Goal: Task Accomplishment & Management: Use online tool/utility

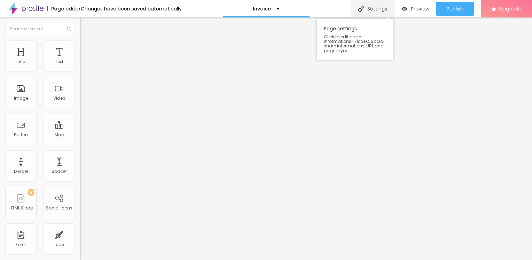
click at [375, 8] on div "Settings" at bounding box center [373, 8] width 44 height 17
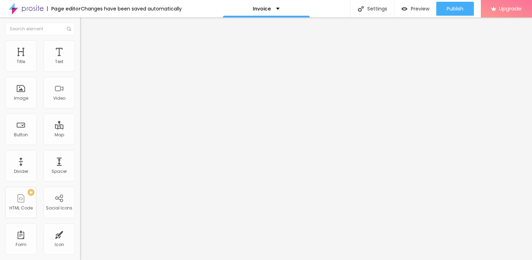
type input "/invoice-agreement"
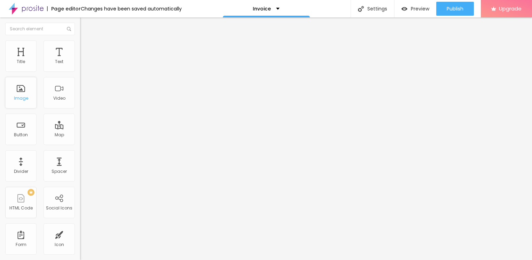
click at [24, 96] on div "Image" at bounding box center [21, 98] width 14 height 5
click at [80, 60] on span "Add image" at bounding box center [94, 57] width 29 height 6
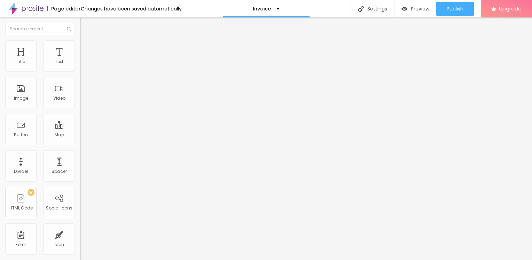
click at [80, 41] on img at bounding box center [83, 43] width 6 height 6
type input "90"
type input "80"
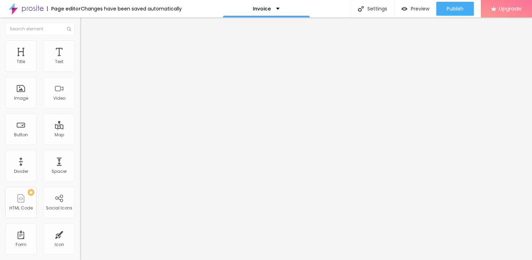
type input "80"
type input "70"
type input "65"
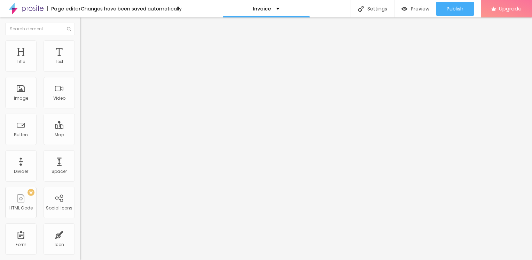
type input "60"
type input "55"
type input "50"
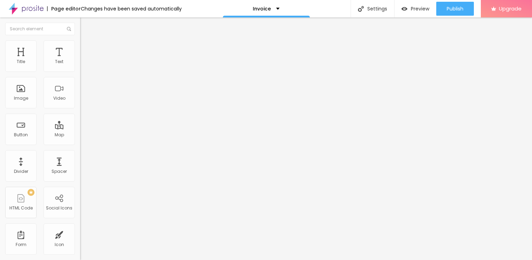
type input "50"
type input "45"
type input "35"
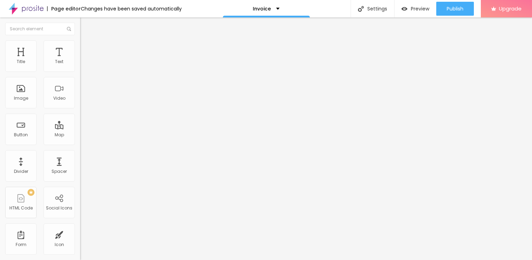
type input "30"
type input "35"
type input "40"
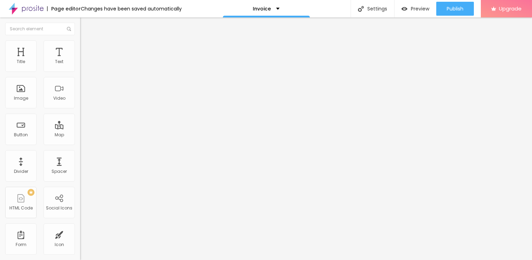
type input "40"
type input "45"
type input "50"
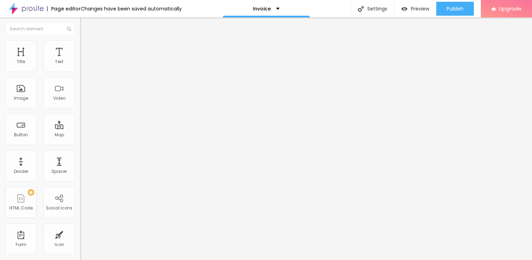
type input "55"
type input "50"
type input "45"
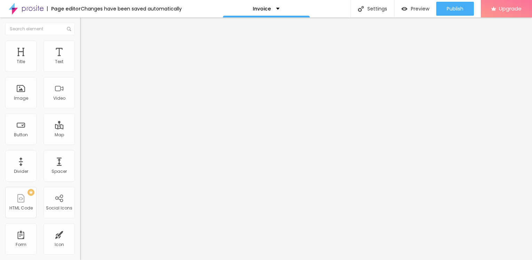
type input "45"
type input "40"
type input "35"
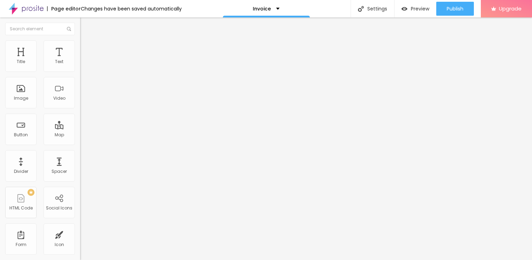
type input "30"
type input "35"
type input "40"
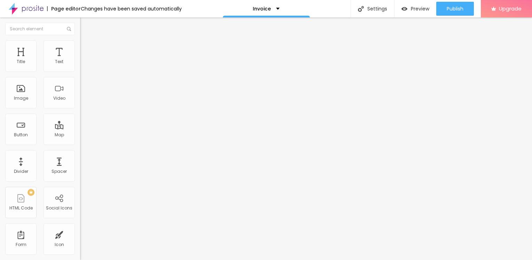
type input "40"
type input "45"
drag, startPoint x: 74, startPoint y: 74, endPoint x: 32, endPoint y: 76, distance: 41.4
type input "45"
click at [80, 71] on input "range" at bounding box center [102, 69] width 45 height 6
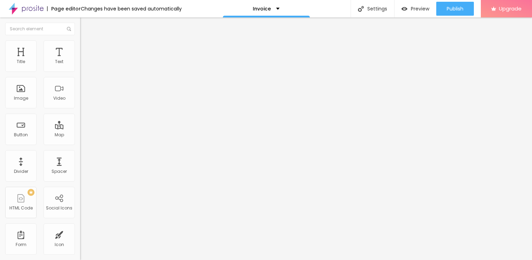
click at [85, 24] on img "button" at bounding box center [88, 26] width 6 height 6
click at [85, 25] on img "button" at bounding box center [88, 26] width 6 height 6
click at [80, 65] on input "Click me" at bounding box center [122, 61] width 84 height 7
type input "C"
type input "g"
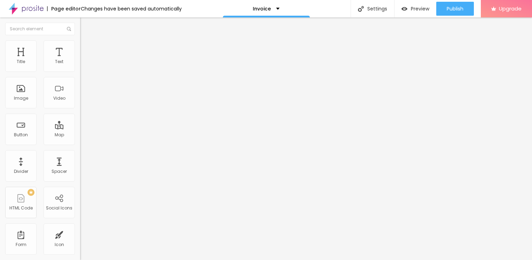
type input "D"
type input "Open Document"
click at [80, 143] on input "https://" at bounding box center [122, 139] width 84 height 7
paste input "[URL][DOMAIN_NAME]"
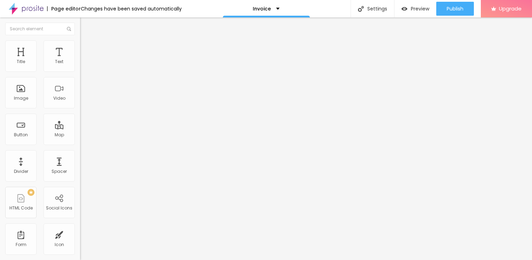
type input "https://[URL][DOMAIN_NAME]"
click at [80, 22] on button "Edit Button" at bounding box center [120, 25] width 80 height 16
click at [55, 59] on div "Text" at bounding box center [59, 61] width 8 height 5
click at [18, 57] on div "Title" at bounding box center [20, 55] width 31 height 31
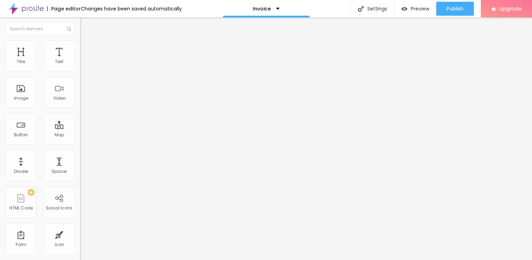
click at [80, 45] on li "Advanced" at bounding box center [120, 43] width 80 height 7
type input "20"
type input "43"
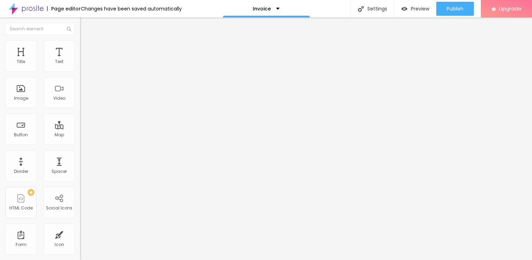
type input "61"
type input "67"
type input "70"
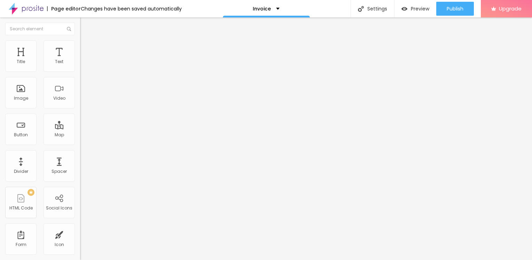
type input "70"
type input "72"
type input "73"
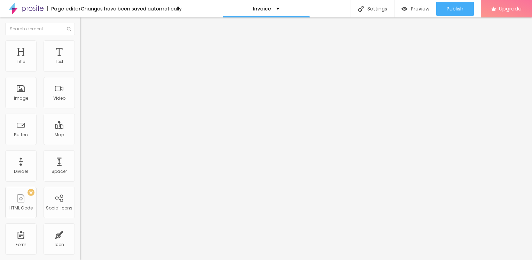
type input "68"
type input "61"
type input "58"
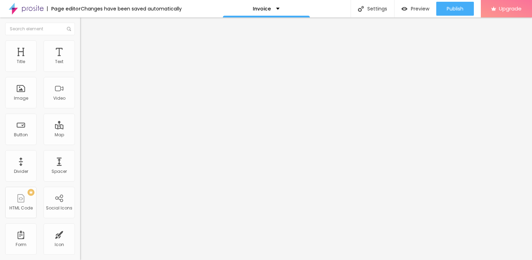
type input "58"
type input "55"
type input "51"
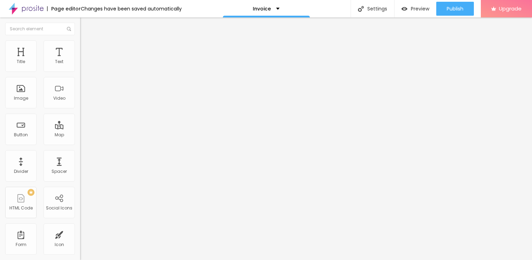
type input "47"
type input "45"
type input "40"
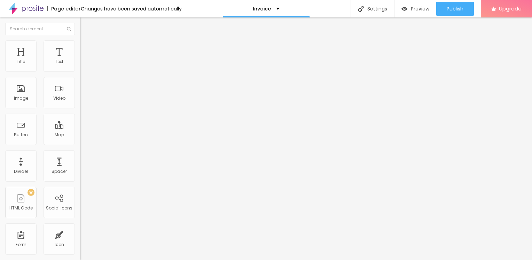
type input "40"
type input "33"
type input "31"
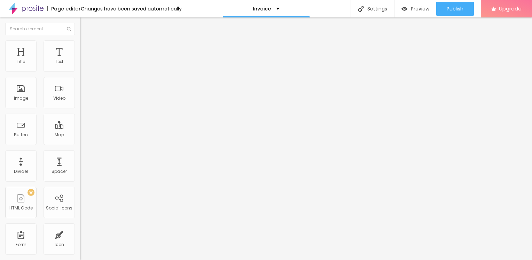
type input "28"
type input "27"
type input "18"
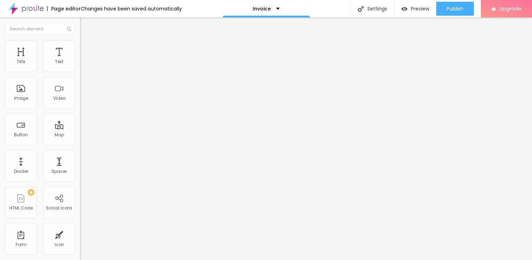
type input "18"
type input "7"
type input "3"
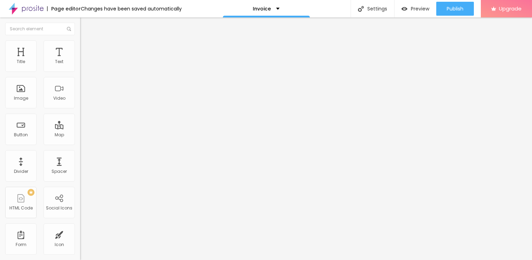
type input "0"
type input "7"
type input "10"
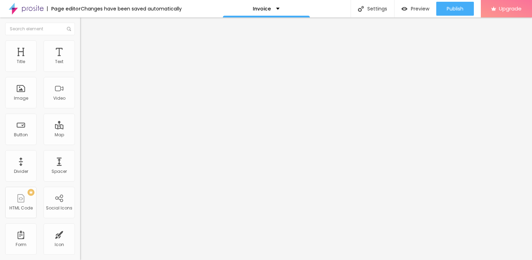
type input "10"
type input "13"
type input "15"
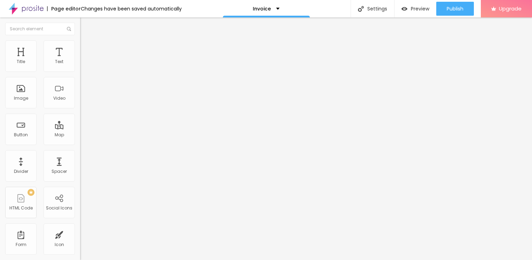
type input "25"
type input "29"
type input "30"
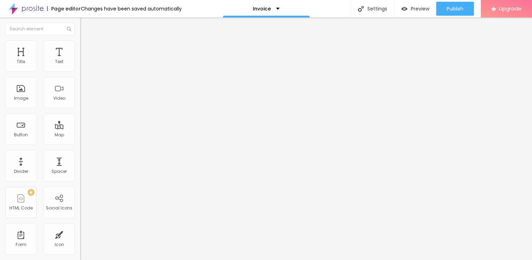
type input "30"
type input "28"
type input "27"
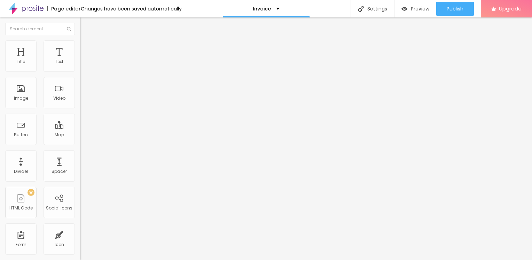
type input "26"
type input "25"
type input "24"
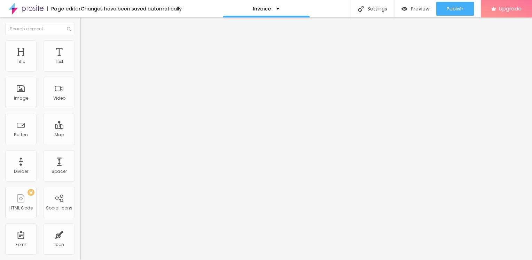
type input "24"
drag, startPoint x: 19, startPoint y: 69, endPoint x: 25, endPoint y: 71, distance: 6.9
type input "24"
click at [80, 128] on input "range" at bounding box center [102, 131] width 45 height 6
type input "16"
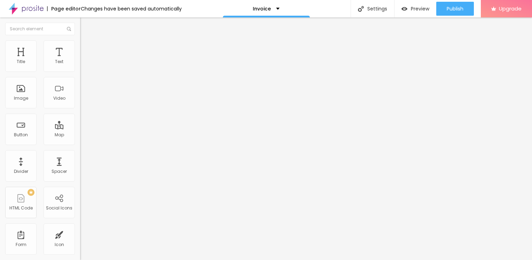
type input "16"
type input "20"
type input "22"
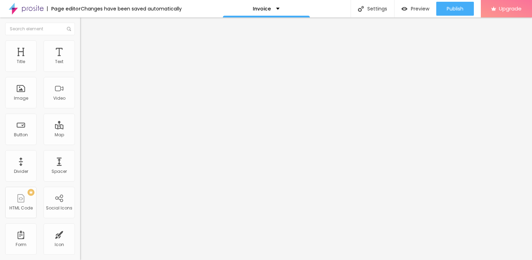
type input "24"
type input "25"
type input "26"
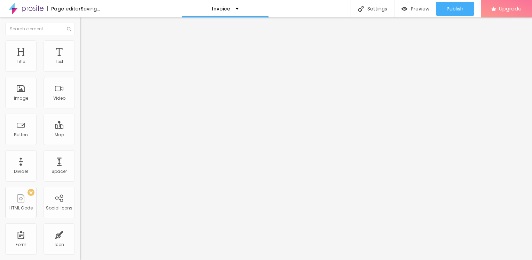
type input "26"
type input "27"
type input "28"
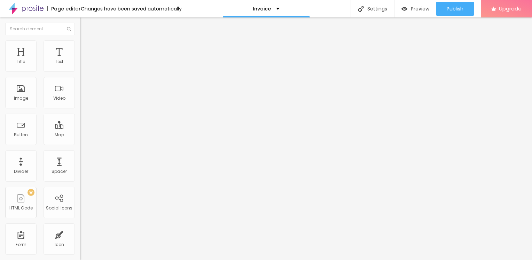
type input "29"
type input "30"
type input "29"
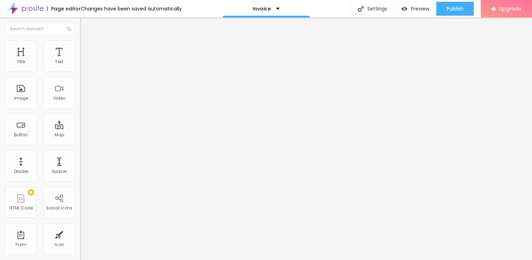
type input "29"
type input "28"
type input "25"
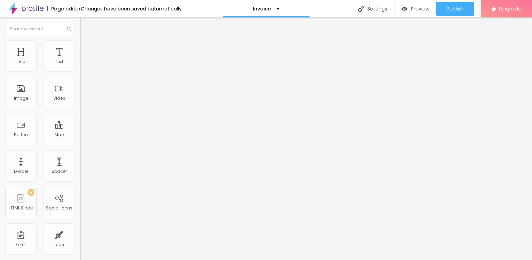
type input "23"
type input "22"
drag, startPoint x: 20, startPoint y: 82, endPoint x: 24, endPoint y: 84, distance: 4.0
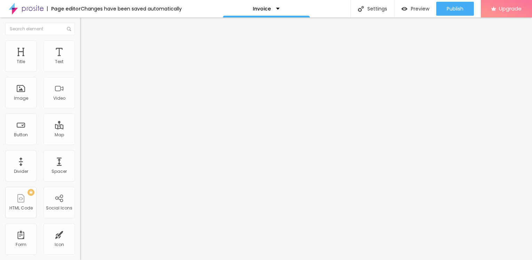
type input "22"
click at [80, 227] on input "range" at bounding box center [102, 230] width 45 height 6
click at [80, 249] on input "text" at bounding box center [122, 252] width 84 height 7
click at [80, 40] on img at bounding box center [83, 36] width 6 height 6
click at [80, 66] on span "Heading 2" at bounding box center [95, 61] width 31 height 9
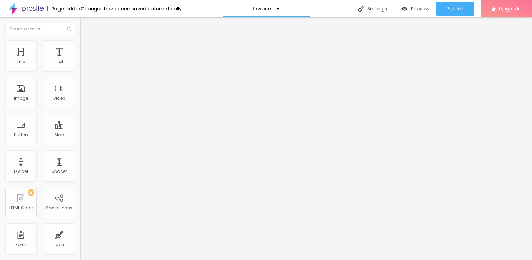
click at [80, 72] on span "Heading 3" at bounding box center [93, 68] width 27 height 8
click at [80, 77] on div "Heading 4 H4" at bounding box center [120, 74] width 80 height 5
click at [80, 82] on span "Heading 5" at bounding box center [91, 79] width 22 height 6
click at [80, 60] on span "Heading 1" at bounding box center [97, 55] width 34 height 10
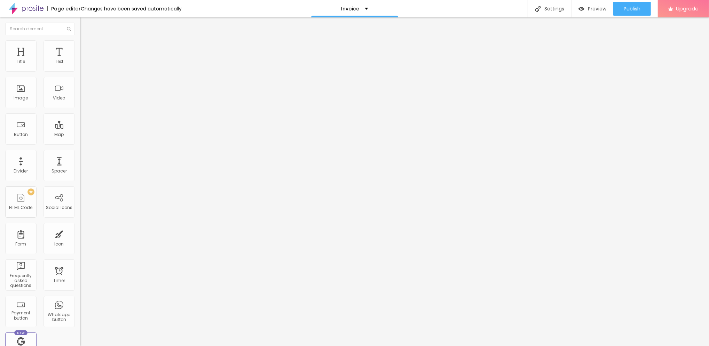
click at [80, 60] on span "Add image" at bounding box center [94, 57] width 29 height 6
click at [80, 143] on input "https://" at bounding box center [122, 139] width 84 height 7
type input "https://[URL][DOMAIN_NAME]"
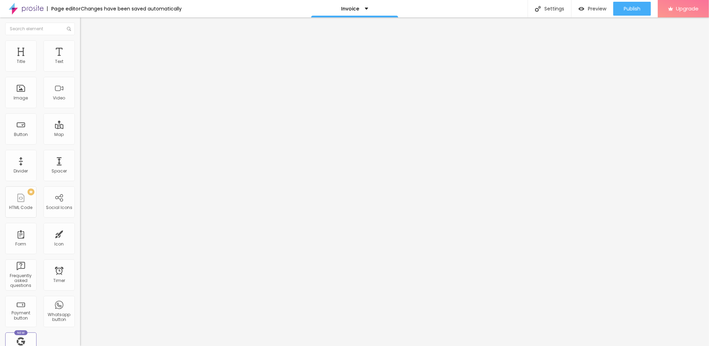
click at [80, 155] on img at bounding box center [81, 152] width 3 height 3
click at [80, 70] on input "text" at bounding box center [122, 66] width 84 height 7
type input "open document"
click at [80, 99] on img at bounding box center [82, 96] width 5 height 5
click at [80, 94] on img at bounding box center [82, 91] width 5 height 5
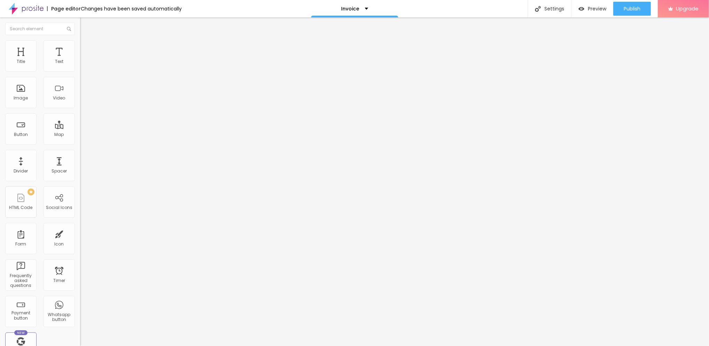
click at [86, 48] on span "Style" at bounding box center [91, 45] width 10 height 6
type input "90"
type input "75"
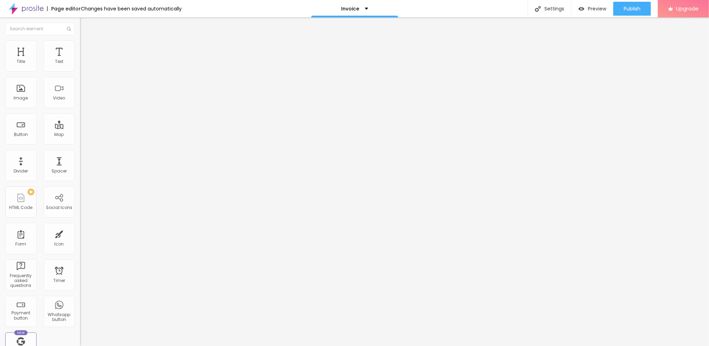
type input "65"
type input "60"
type input "50"
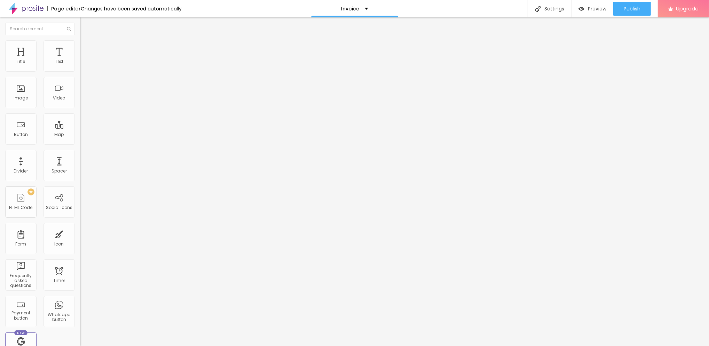
type input "50"
type input "45"
type input "40"
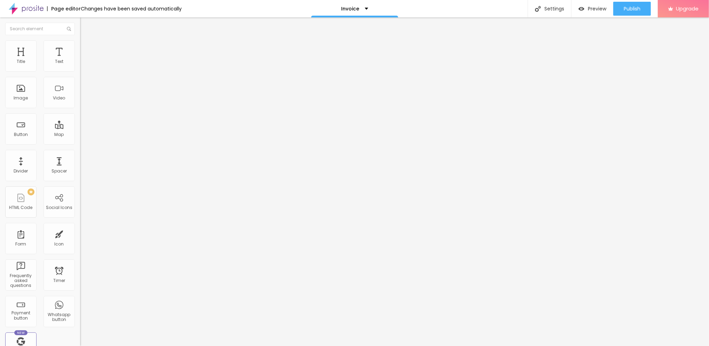
type input "45"
type input "50"
drag, startPoint x: 71, startPoint y: 74, endPoint x: 35, endPoint y: 76, distance: 36.2
type input "50"
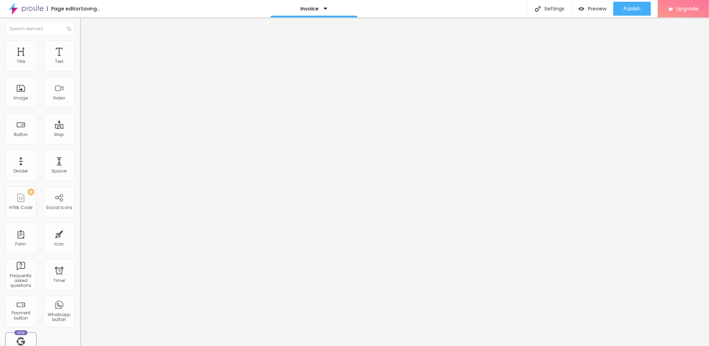
click at [80, 71] on input "range" at bounding box center [102, 69] width 45 height 6
click at [85, 25] on img "button" at bounding box center [88, 26] width 6 height 6
click at [80, 42] on li "Advanced" at bounding box center [120, 43] width 80 height 7
click at [80, 22] on button "Edit Text" at bounding box center [120, 25] width 80 height 16
click at [85, 24] on img "button" at bounding box center [88, 26] width 6 height 6
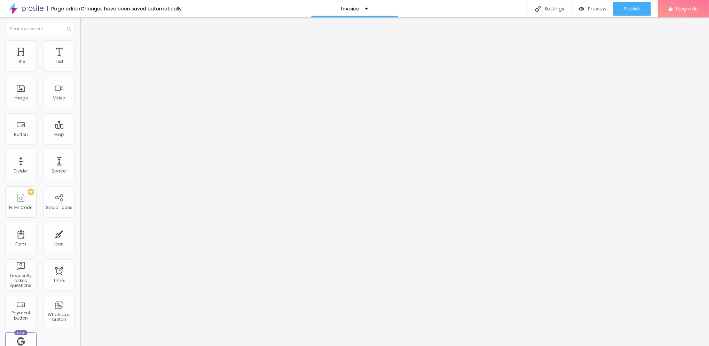
click at [86, 48] on span "Advanced" at bounding box center [97, 45] width 23 height 6
type input "8"
type input "10"
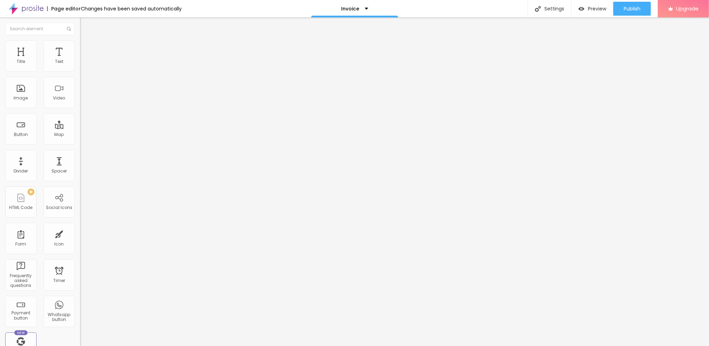
type input "13"
type input "14"
type input "16"
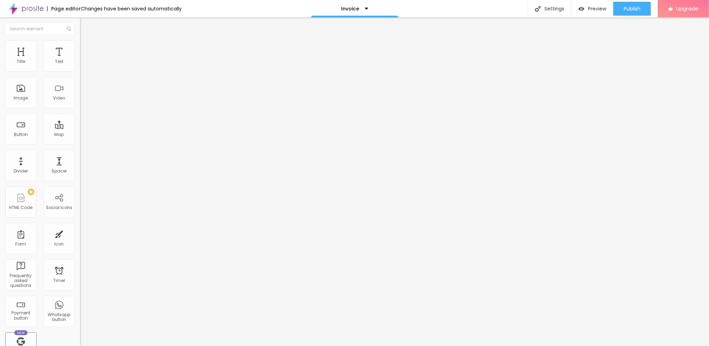
type input "16"
type input "18"
type input "20"
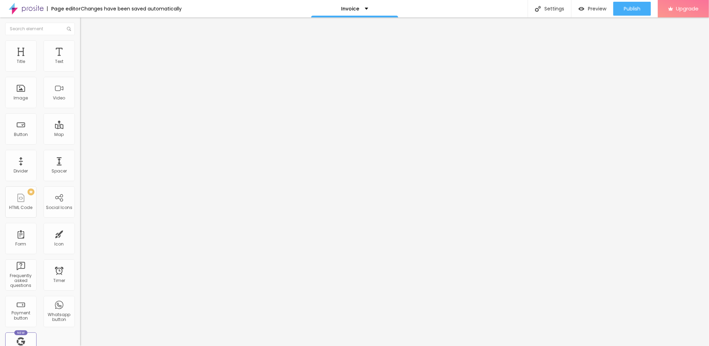
type input "21"
type input "22"
type input "25"
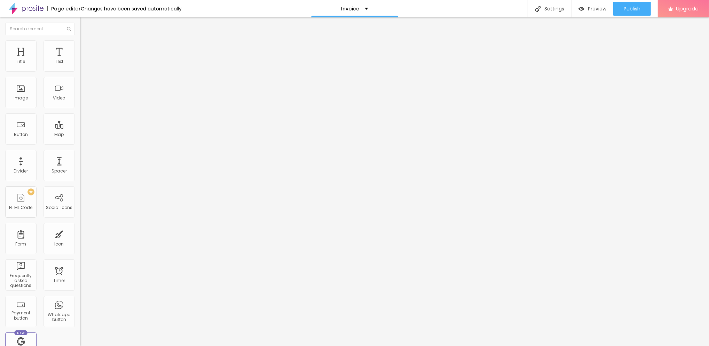
type input "25"
type input "27"
type input "28"
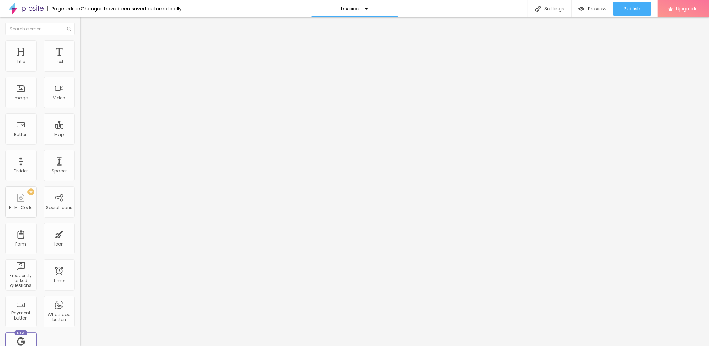
type input "30"
click at [80, 128] on input "range" at bounding box center [102, 131] width 45 height 6
click at [80, 65] on input "Click me" at bounding box center [122, 61] width 84 height 7
click at [80, 136] on div "URL" at bounding box center [120, 134] width 80 height 4
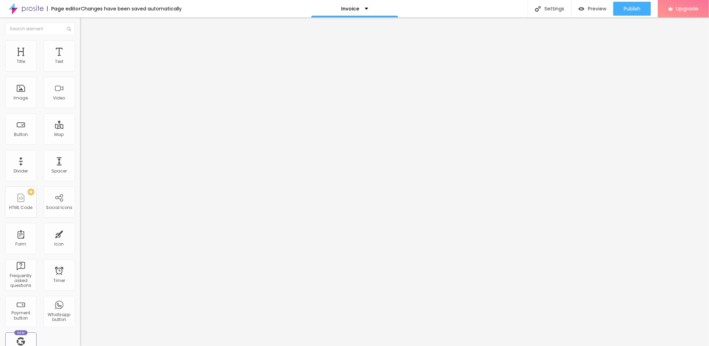
click at [80, 140] on input "https://" at bounding box center [122, 139] width 84 height 7
click at [80, 21] on button "Edit Button" at bounding box center [120, 25] width 80 height 16
click at [531, 10] on div "Settings" at bounding box center [550, 8] width 44 height 17
click at [85, 26] on img "button" at bounding box center [88, 26] width 6 height 6
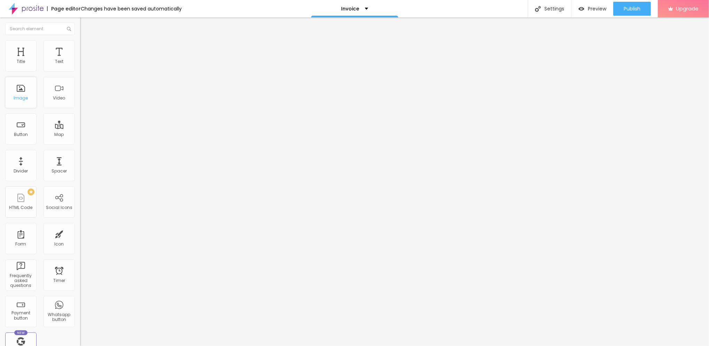
click at [19, 101] on div "Image" at bounding box center [21, 98] width 14 height 5
click at [24, 108] on div "Image" at bounding box center [20, 92] width 31 height 31
click at [80, 143] on input "https://[URL][DOMAIN_NAME]" at bounding box center [122, 139] width 84 height 7
click at [80, 70] on input "open document" at bounding box center [122, 66] width 84 height 7
click at [85, 23] on img "button" at bounding box center [88, 26] width 6 height 6
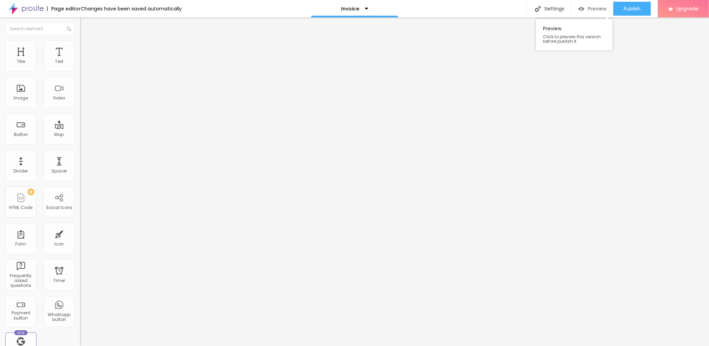
click at [531, 8] on div "Preview" at bounding box center [592, 9] width 28 height 6
click at [80, 46] on li "Style" at bounding box center [120, 43] width 80 height 7
drag, startPoint x: 34, startPoint y: 74, endPoint x: 29, endPoint y: 77, distance: 6.3
click at [80, 71] on input "range" at bounding box center [102, 69] width 45 height 6
click at [531, 5] on div "Preview" at bounding box center [592, 9] width 28 height 14
